Goal: Task Accomplishment & Management: Manage account settings

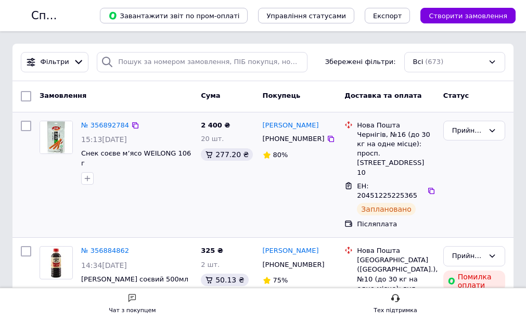
scroll to position [52, 0]
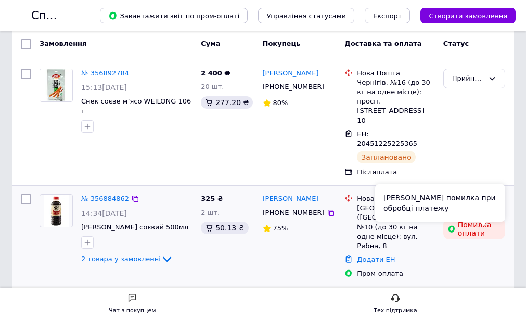
click at [483, 239] on div "Помилка оплати" at bounding box center [475, 229] width 62 height 21
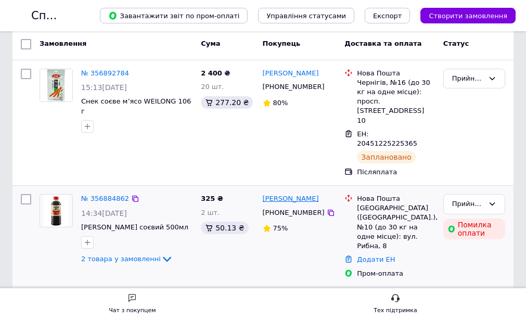
click at [319, 204] on link "Солошенко Олена" at bounding box center [291, 199] width 56 height 10
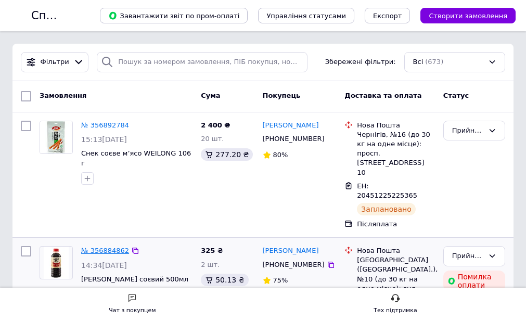
click at [129, 255] on link "№ 356884862" at bounding box center [105, 251] width 48 height 8
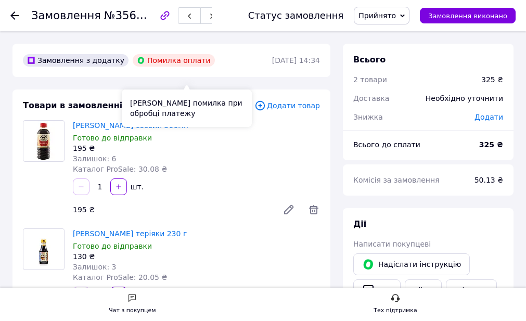
click at [179, 67] on div "Помилка оплати" at bounding box center [174, 60] width 82 height 12
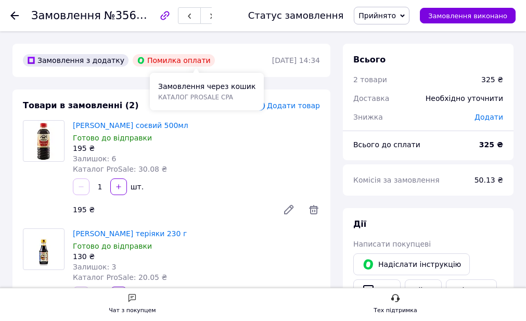
click at [164, 75] on div "Замовлення через кошик каталог ProSale CPA" at bounding box center [207, 91] width 114 height 37
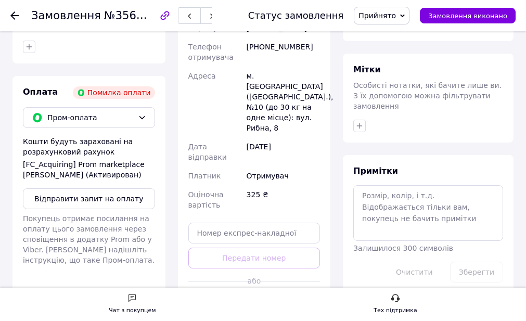
scroll to position [469, 0]
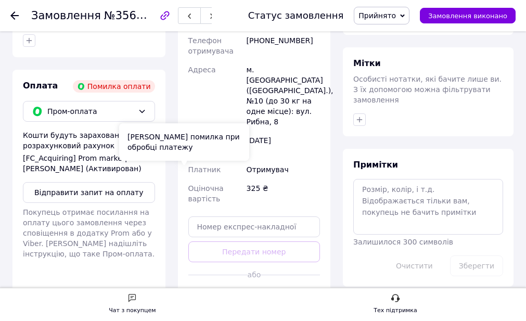
click at [155, 93] on div "Помилка оплати" at bounding box center [114, 86] width 82 height 12
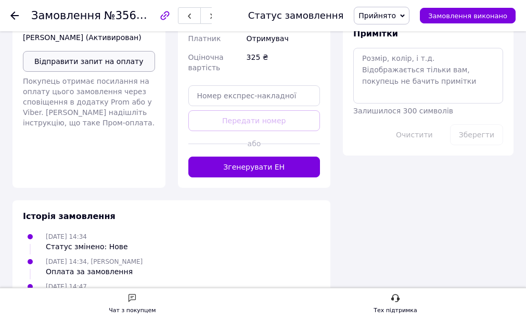
scroll to position [625, 0]
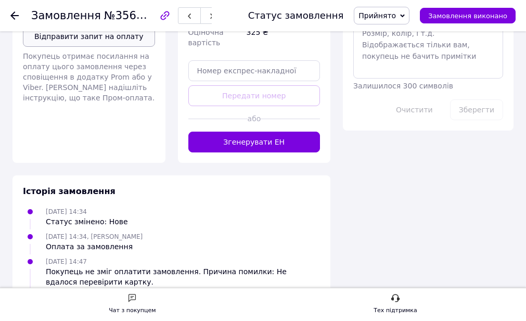
click at [155, 47] on button "Відправити запит на оплату" at bounding box center [89, 36] width 132 height 21
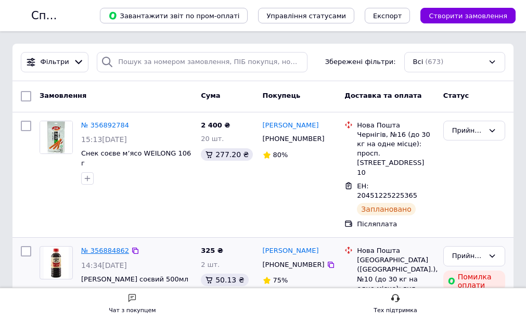
click at [129, 255] on link "№ 356884862" at bounding box center [105, 251] width 48 height 8
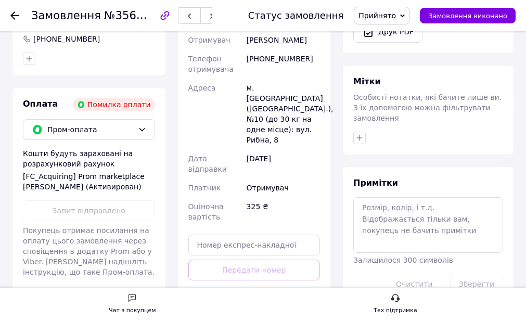
scroll to position [469, 0]
